Goal: Contribute content: Add original content to the website for others to see

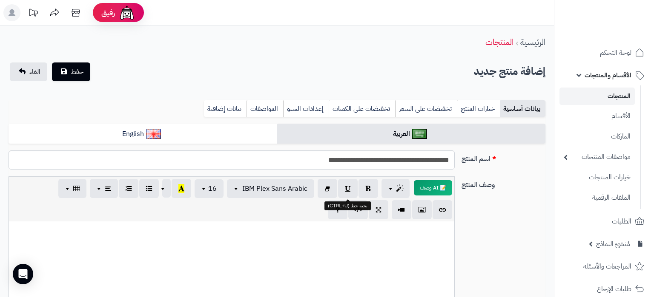
select select
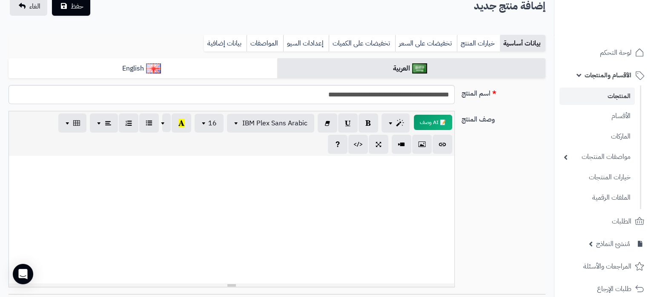
scroll to position [45, 0]
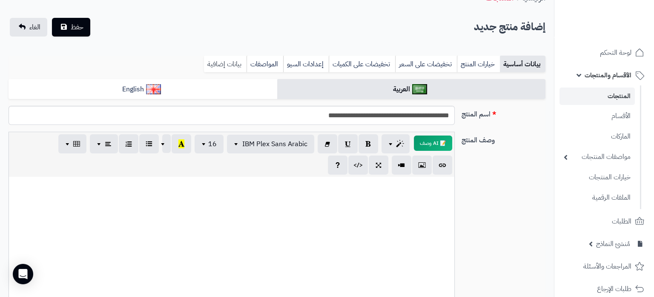
click at [223, 67] on link "بيانات إضافية" at bounding box center [225, 64] width 43 height 17
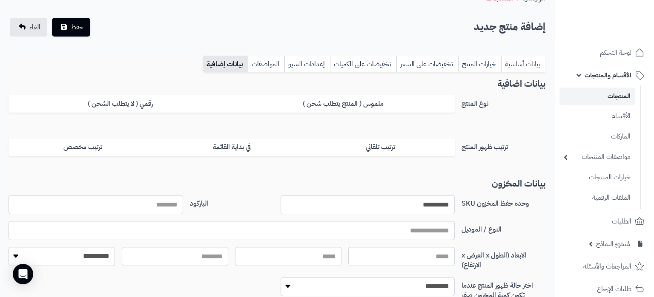
click at [540, 60] on link "بيانات أساسية" at bounding box center [523, 64] width 44 height 17
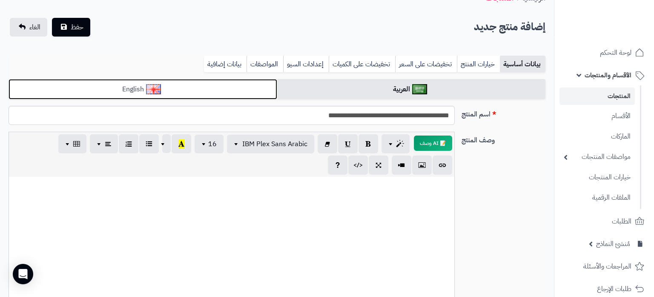
click at [239, 95] on link "English" at bounding box center [143, 89] width 268 height 21
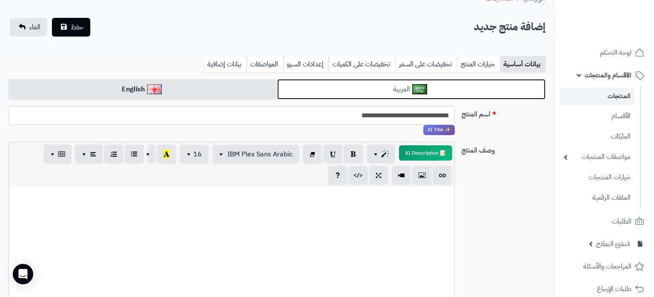
click at [337, 90] on link "العربية" at bounding box center [411, 89] width 268 height 21
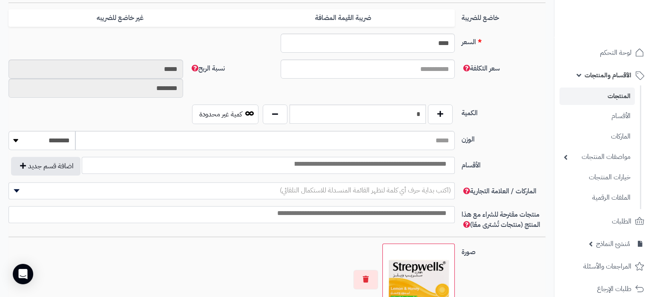
scroll to position [223, 0]
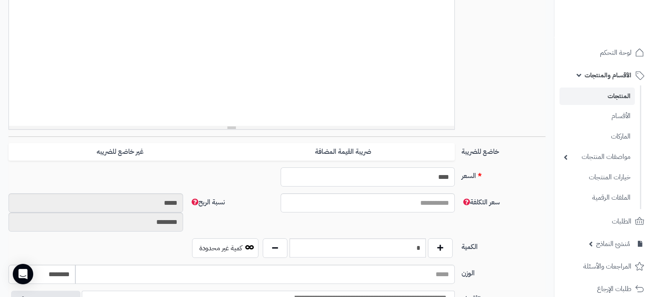
click at [444, 177] on input "****" at bounding box center [367, 177] width 174 height 19
paste input "text"
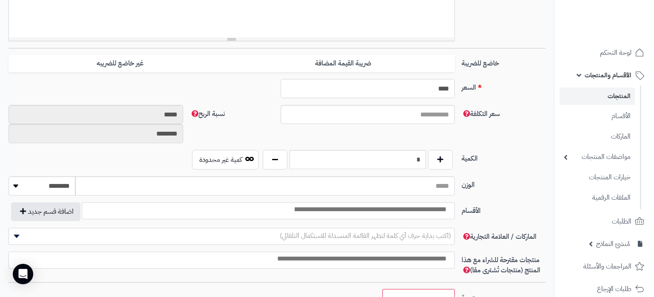
scroll to position [313, 0]
type input "****"
drag, startPoint x: 393, startPoint y: 160, endPoint x: 413, endPoint y: 159, distance: 20.0
click at [412, 160] on input "*" at bounding box center [357, 158] width 136 height 19
drag, startPoint x: 413, startPoint y: 159, endPoint x: 429, endPoint y: 162, distance: 16.4
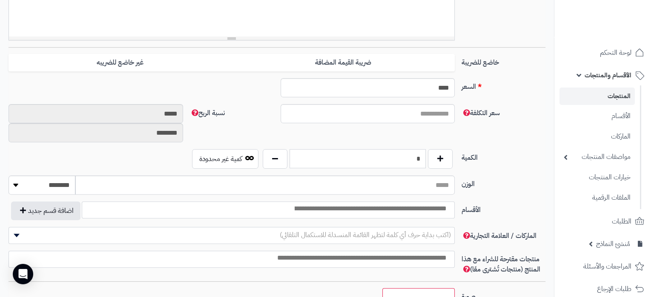
click at [425, 162] on input "*" at bounding box center [357, 158] width 136 height 19
type input "**"
click at [408, 204] on input "search" at bounding box center [370, 209] width 164 height 10
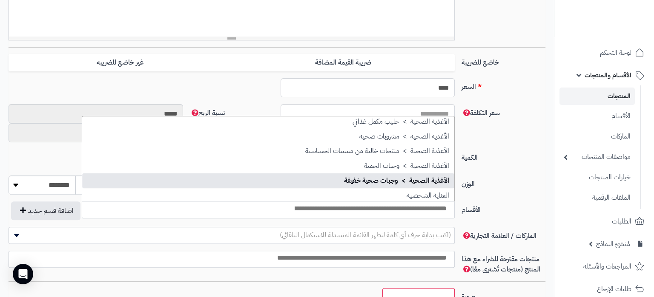
scroll to position [247, 0]
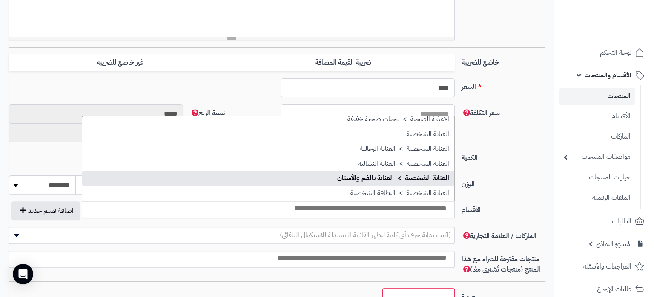
select select "***"
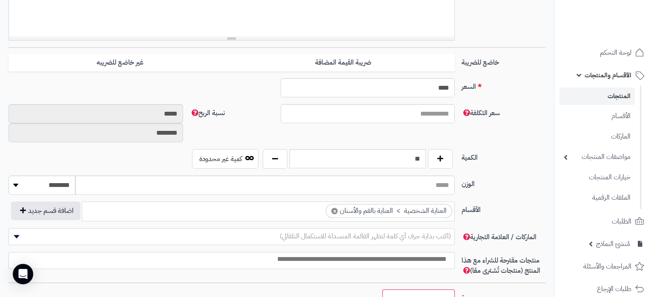
click at [320, 214] on input "search" at bounding box center [317, 209] width 11 height 10
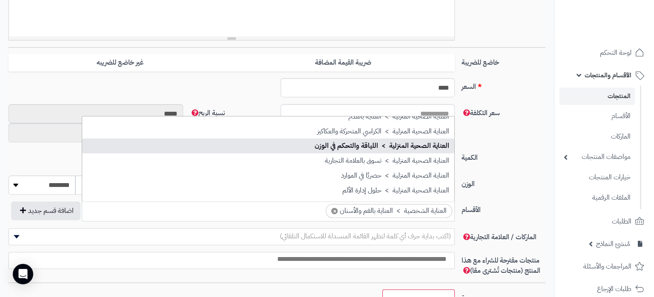
scroll to position [348, 0]
